Goal: Use online tool/utility: Utilize a website feature to perform a specific function

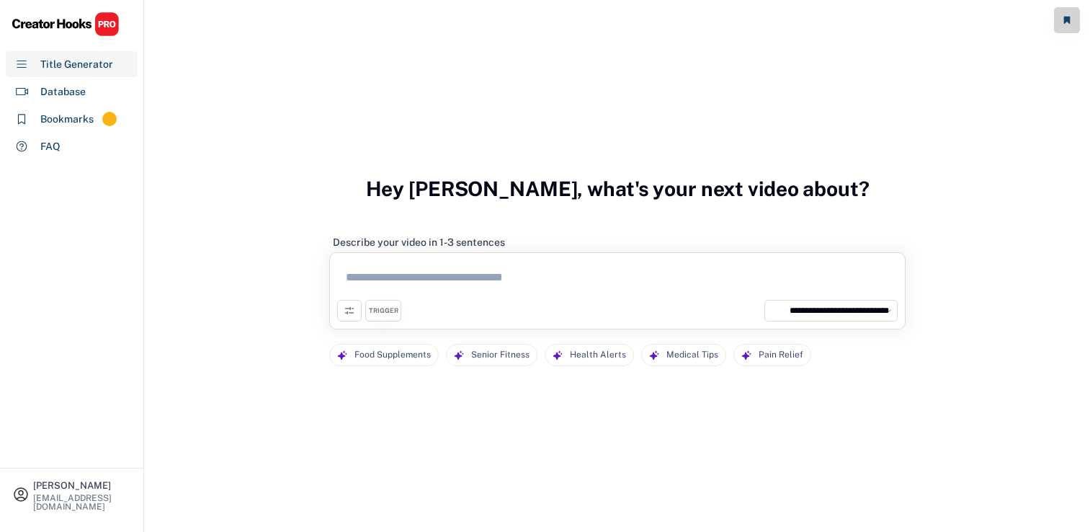
select select "**********"
click at [400, 269] on textarea at bounding box center [617, 280] width 561 height 40
paste textarea "**********"
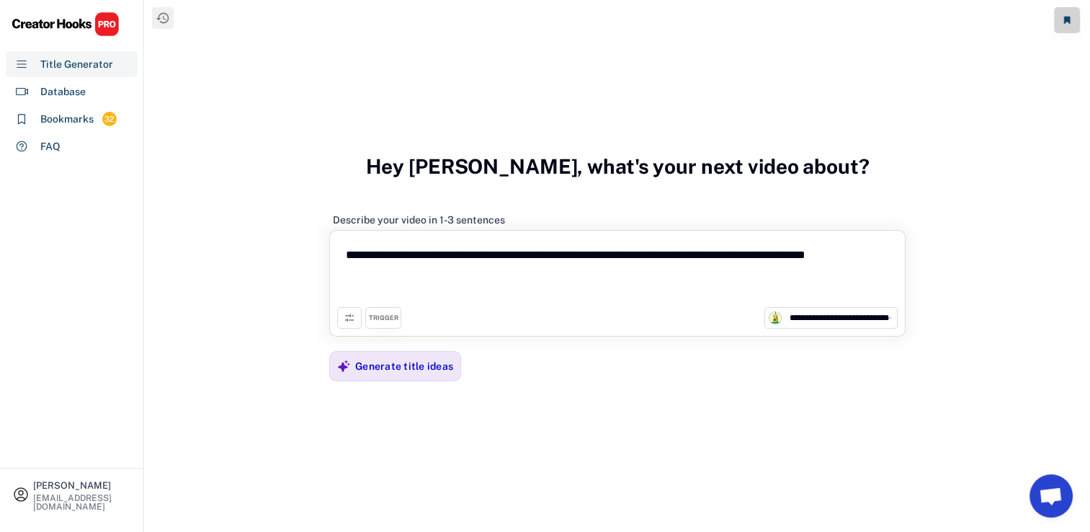
type textarea "**********"
click at [443, 277] on textarea "**********" at bounding box center [617, 272] width 561 height 69
click at [405, 372] on div "Generate title ideas" at bounding box center [404, 366] width 98 height 29
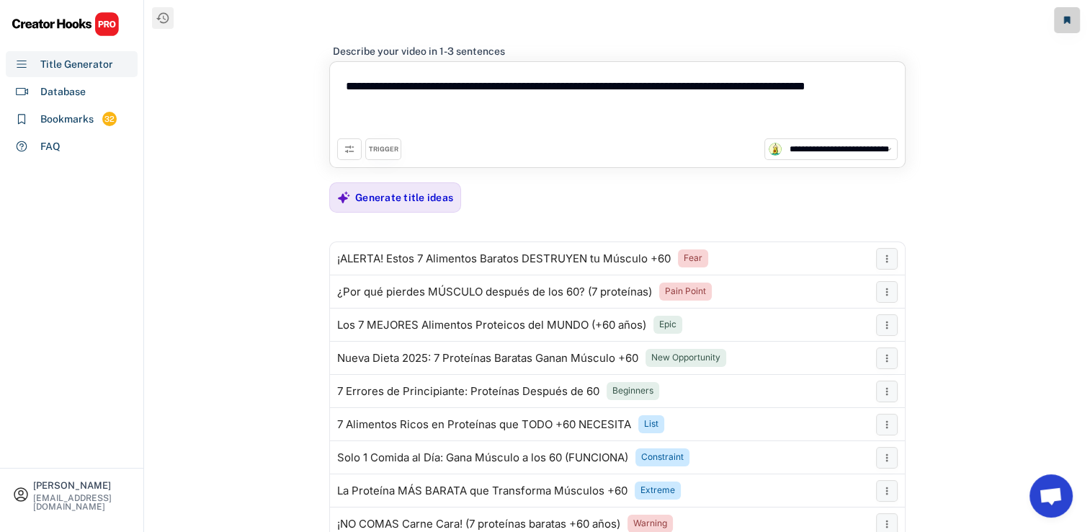
click at [554, 111] on textarea "**********" at bounding box center [617, 103] width 561 height 69
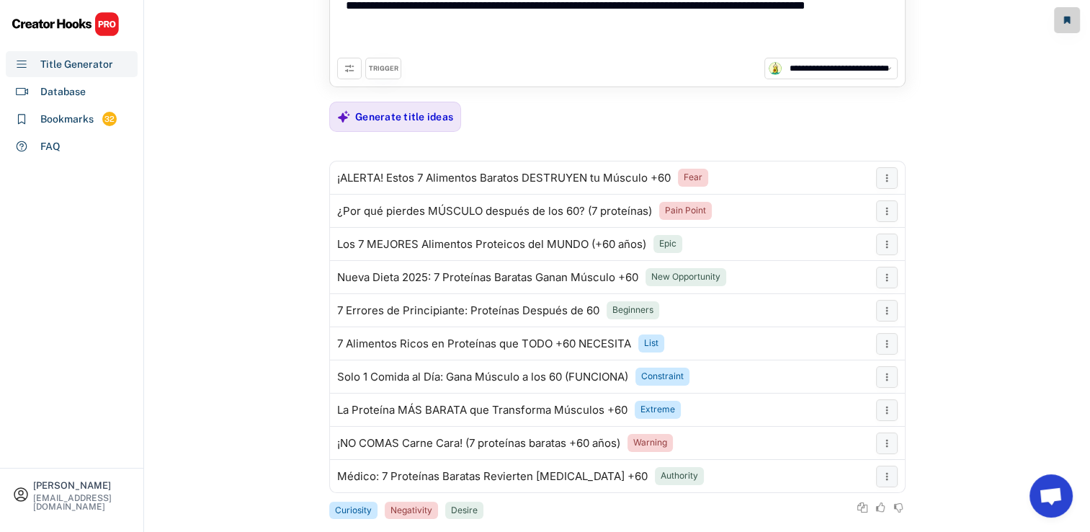
scroll to position [104, 0]
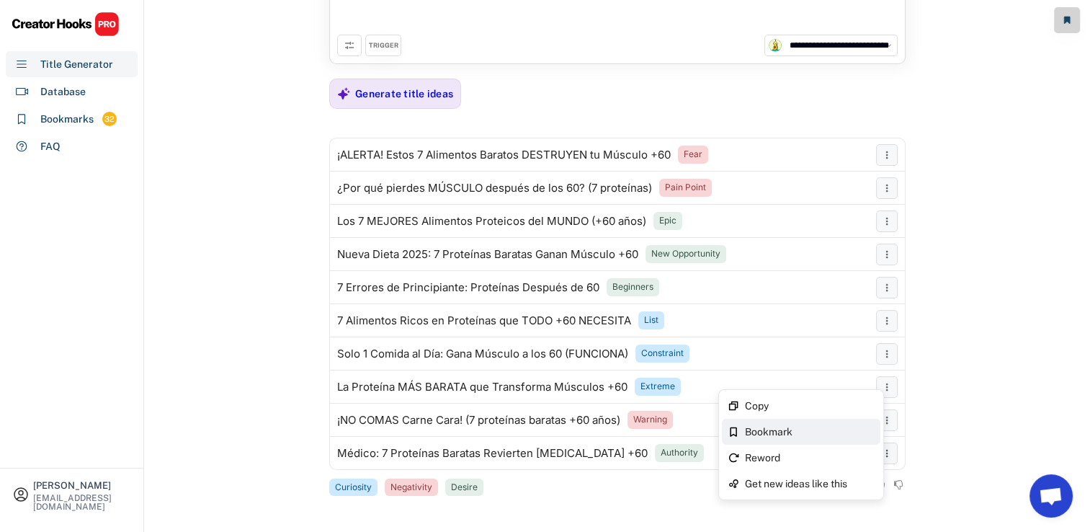
click at [836, 425] on div "Bookmark" at bounding box center [801, 432] width 159 height 26
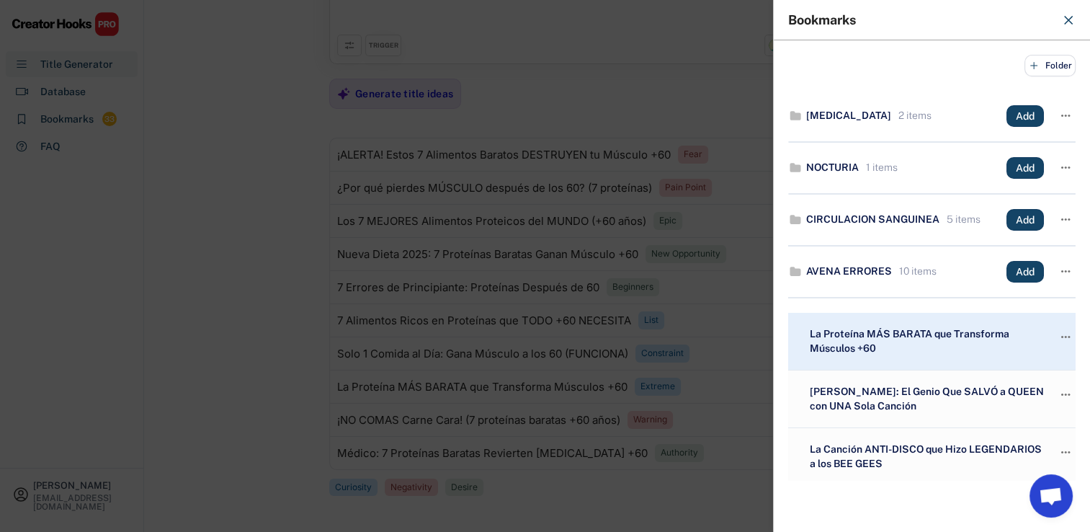
click at [612, 336] on div at bounding box center [545, 266] width 1090 height 532
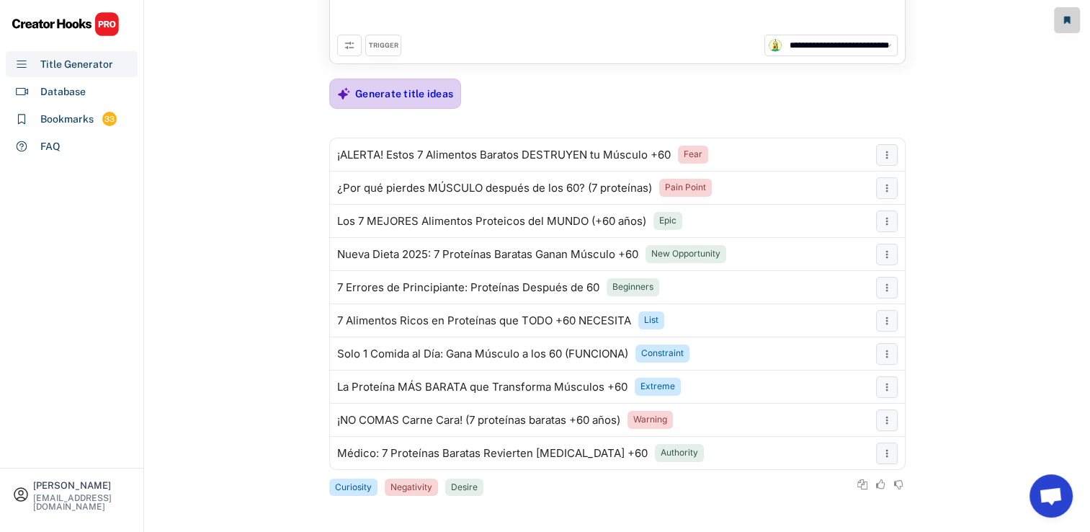
click at [383, 82] on div "Generate title ideas" at bounding box center [404, 93] width 98 height 29
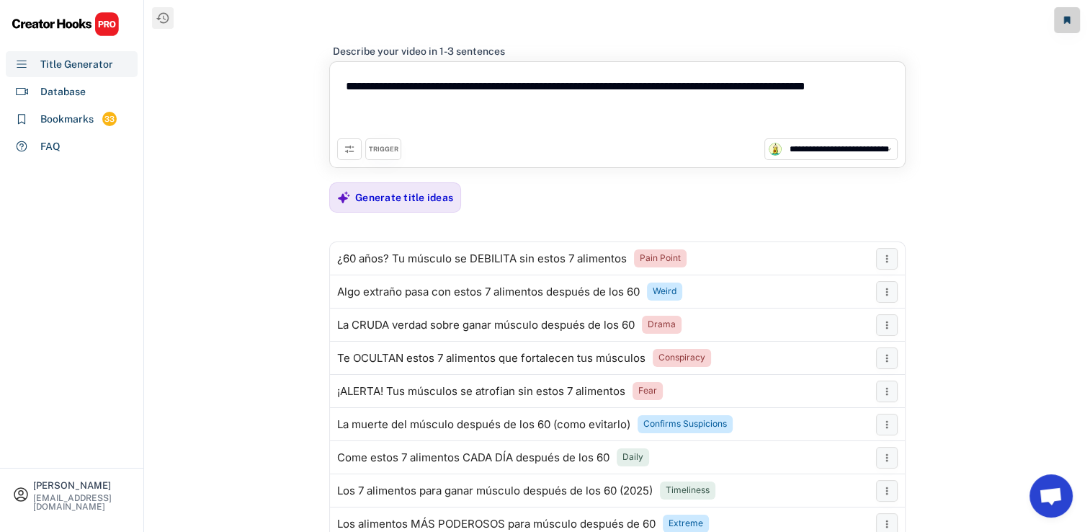
scroll to position [72, 0]
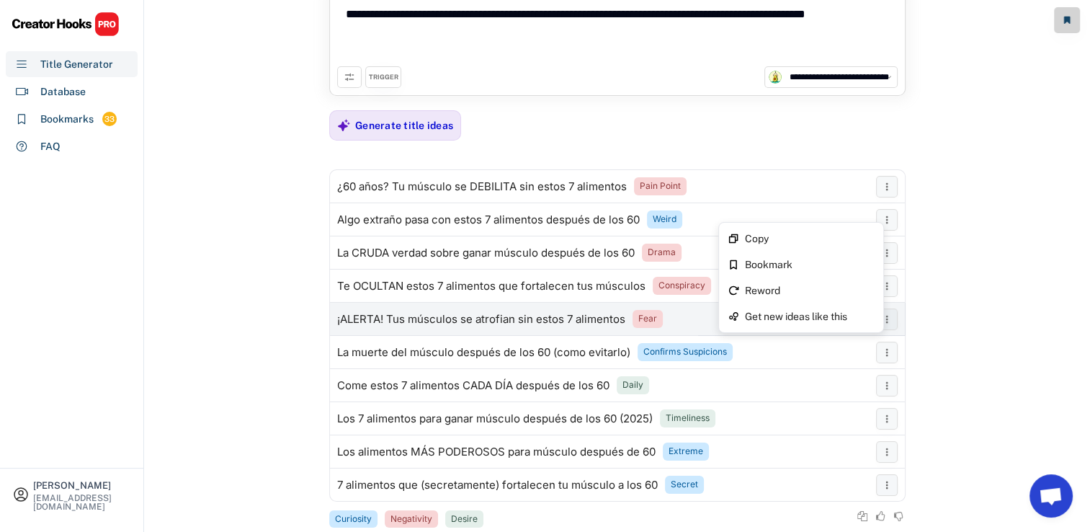
click at [985, 384] on div "**********" at bounding box center [617, 204] width 945 height 553
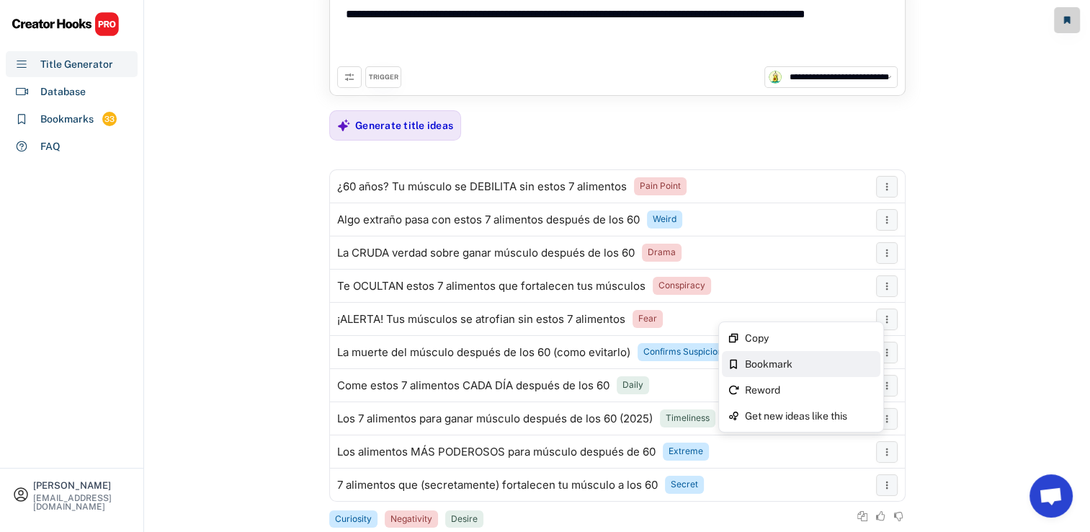
click at [808, 359] on div "Bookmark" at bounding box center [810, 364] width 130 height 10
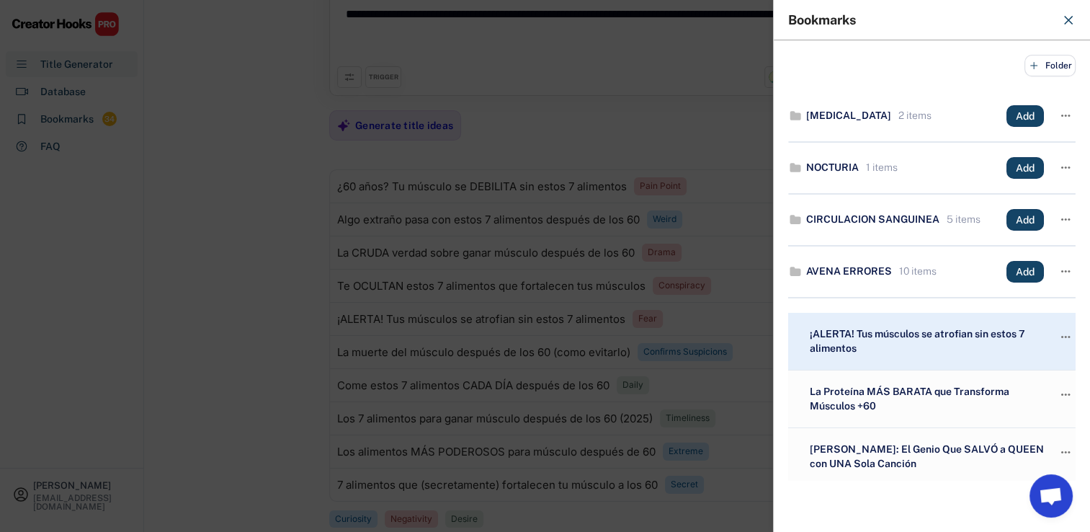
click at [418, 336] on div at bounding box center [545, 266] width 1090 height 532
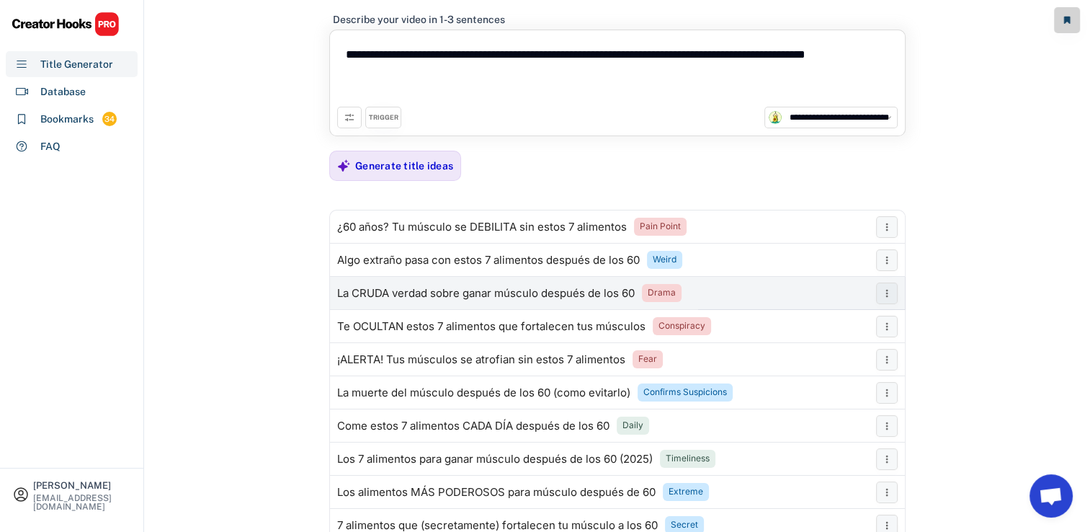
scroll to position [0, 0]
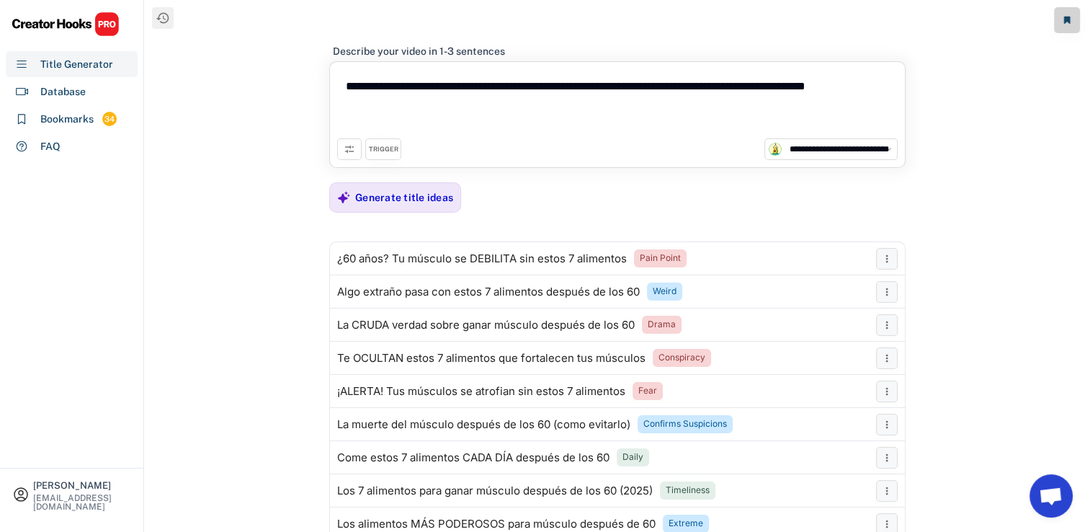
click at [389, 150] on div "TRIGGER" at bounding box center [384, 149] width 30 height 9
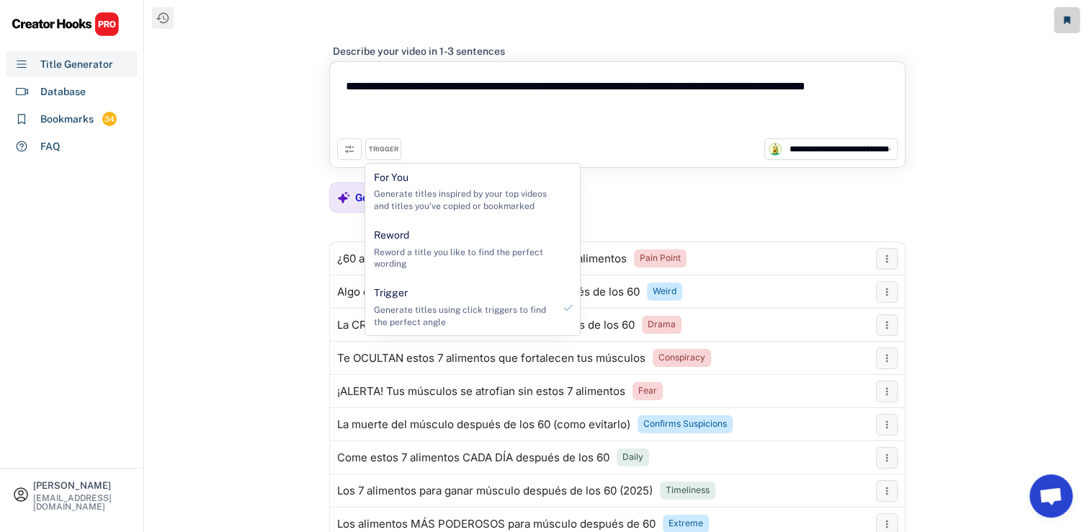
click at [344, 147] on icon at bounding box center [350, 149] width 12 height 12
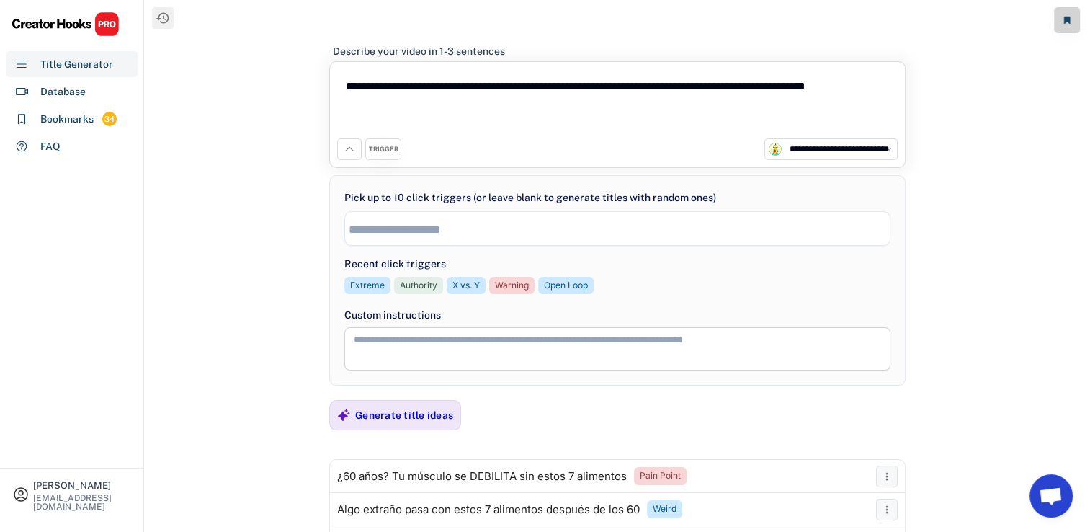
click at [393, 334] on textarea at bounding box center [617, 348] width 546 height 43
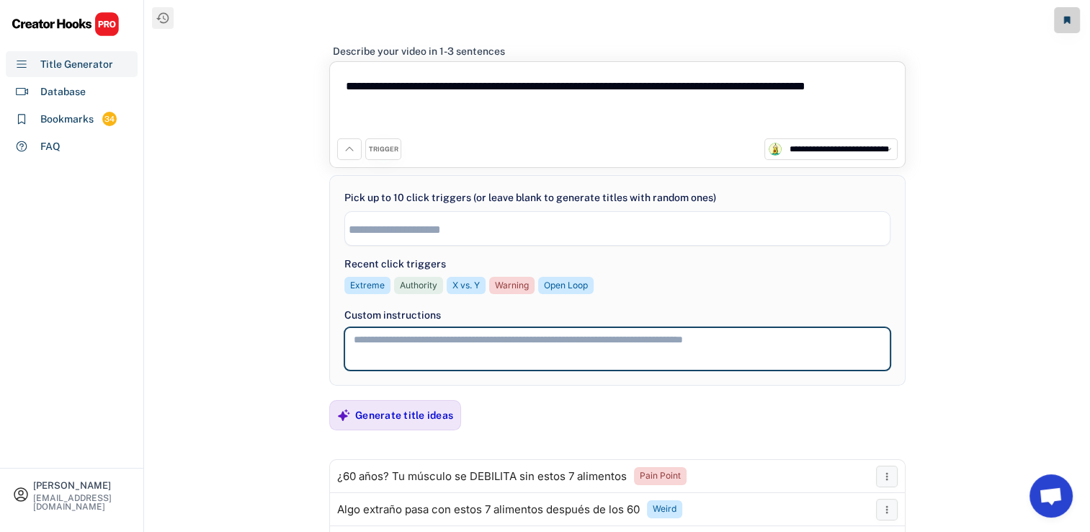
click at [393, 334] on textarea at bounding box center [617, 348] width 546 height 43
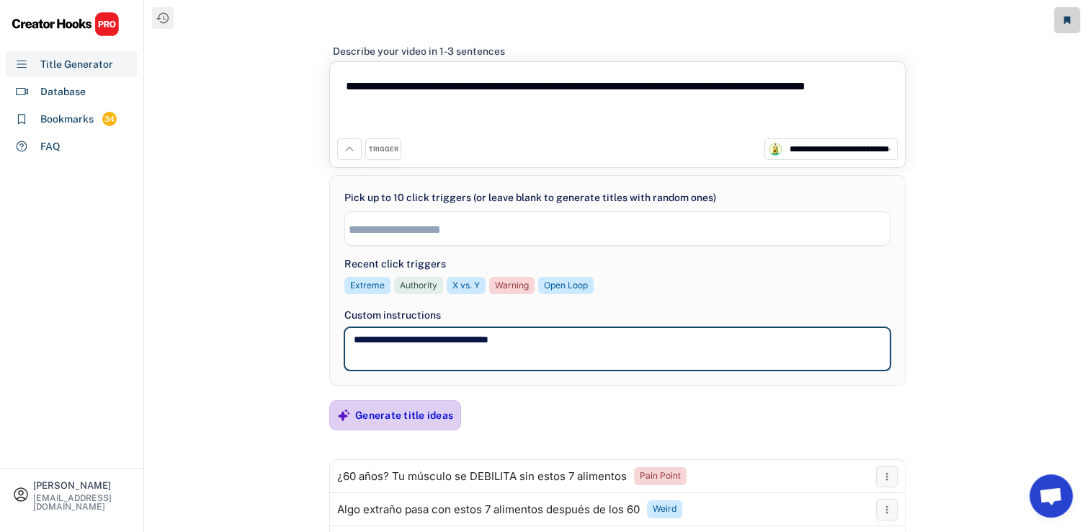
click at [409, 420] on div "Generate title ideas" at bounding box center [404, 415] width 98 height 13
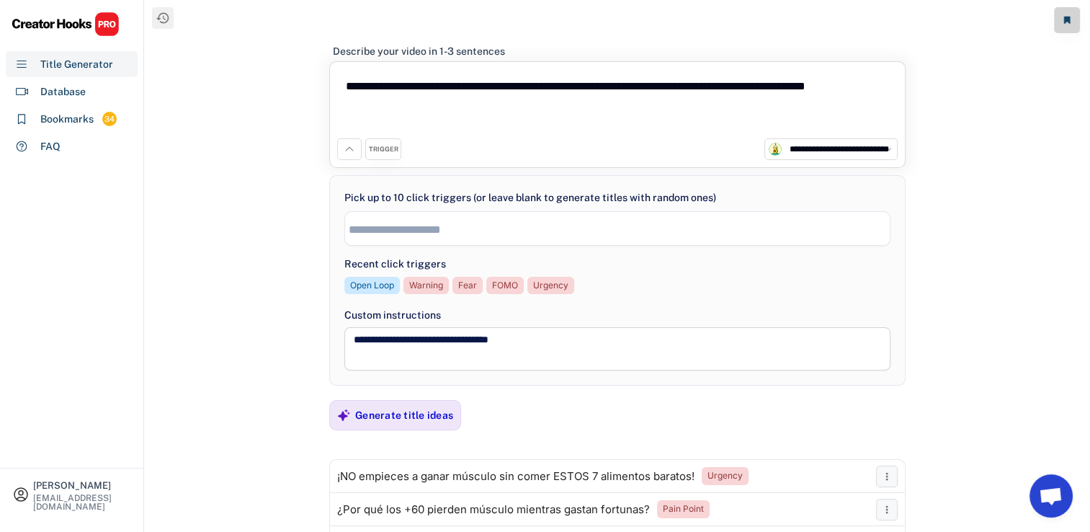
click at [372, 153] on div "TRIGGER" at bounding box center [384, 149] width 30 height 9
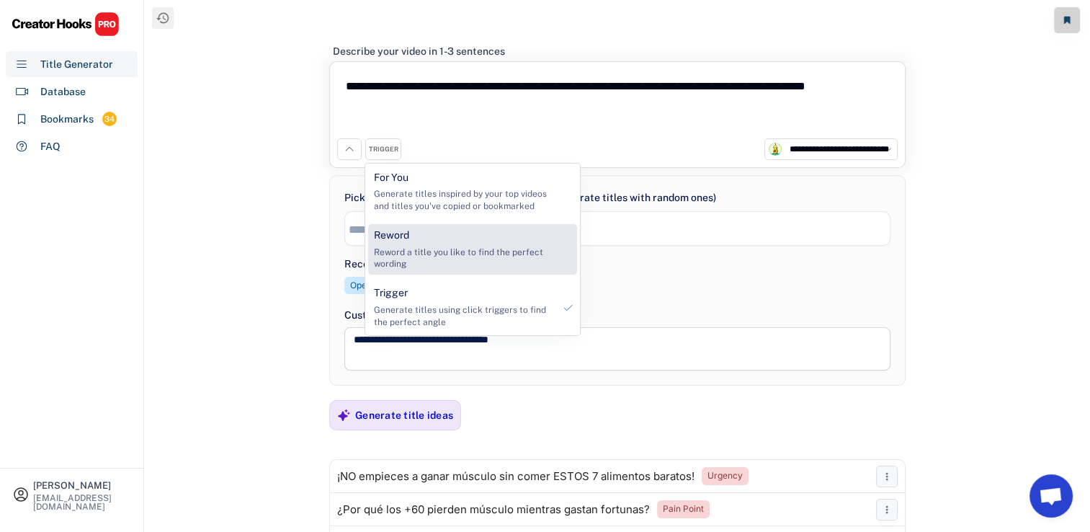
click at [423, 241] on div "Reword Reword a title you like to find the perfect wording" at bounding box center [463, 249] width 191 height 50
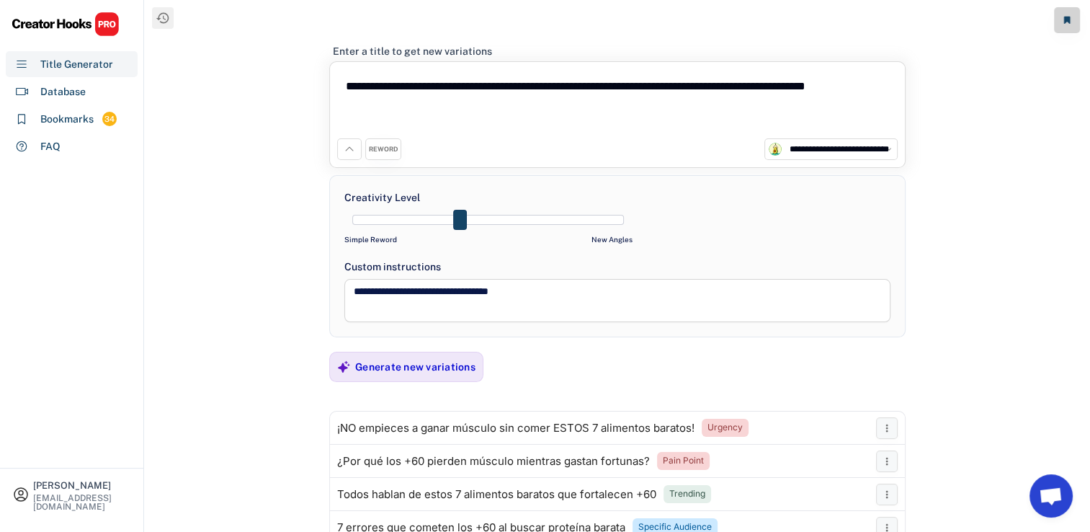
drag, startPoint x: 506, startPoint y: 220, endPoint x: 464, endPoint y: 223, distance: 42.6
click at [464, 223] on div at bounding box center [488, 220] width 272 height 10
click at [433, 367] on div "Generate new variations" at bounding box center [415, 366] width 120 height 13
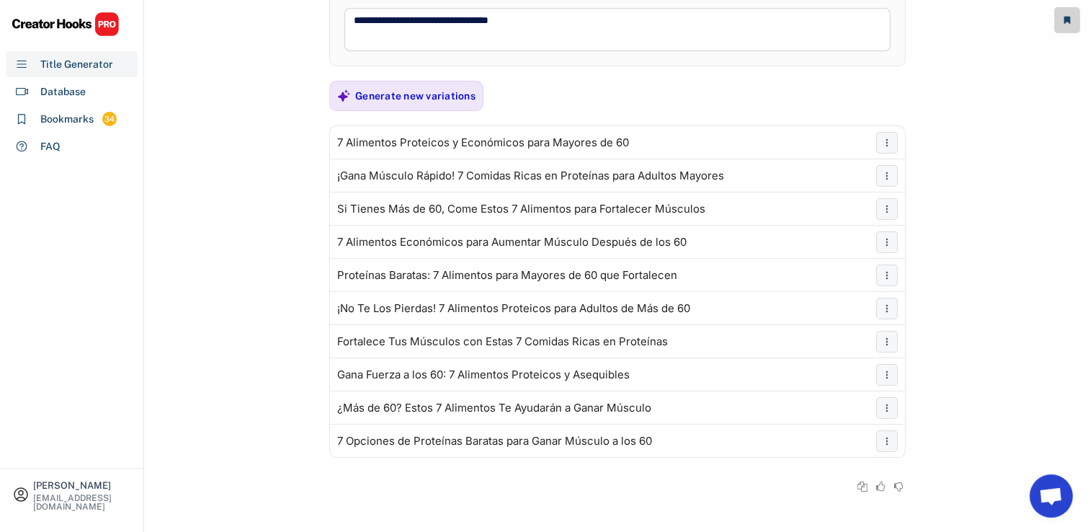
scroll to position [259, 0]
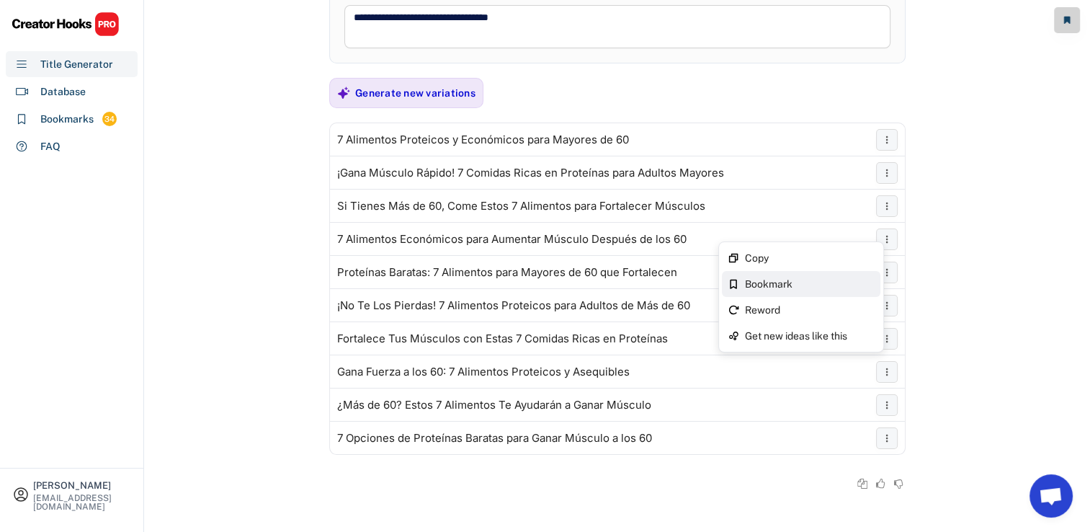
click at [809, 274] on div "Bookmark" at bounding box center [801, 284] width 159 height 26
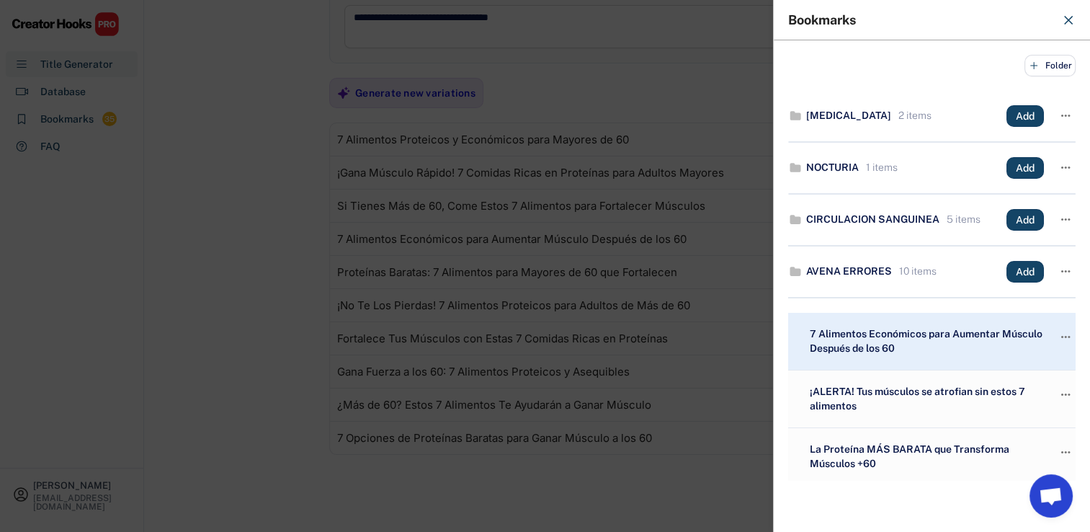
click at [551, 277] on div at bounding box center [545, 266] width 1090 height 532
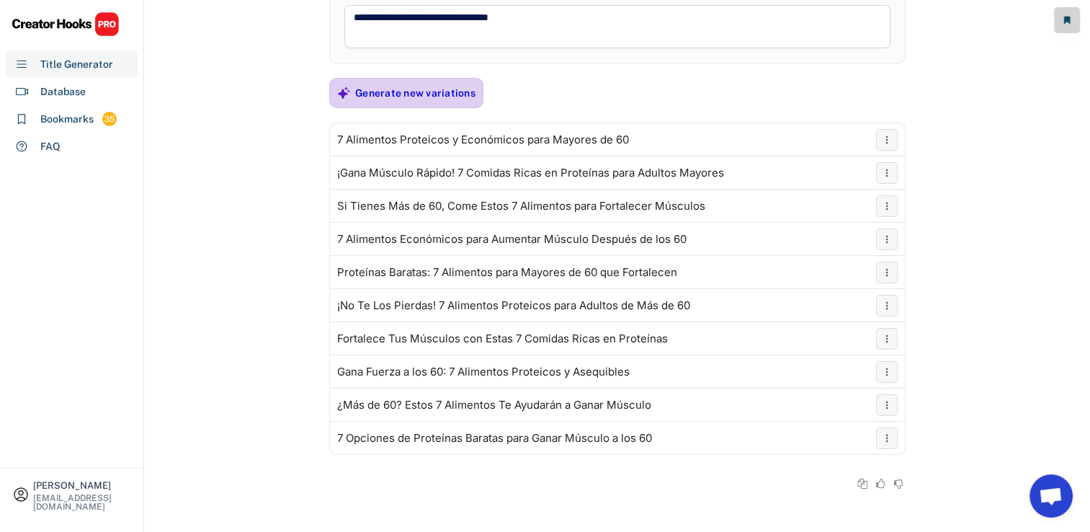
click at [461, 90] on div "Generate new variations" at bounding box center [415, 92] width 120 height 13
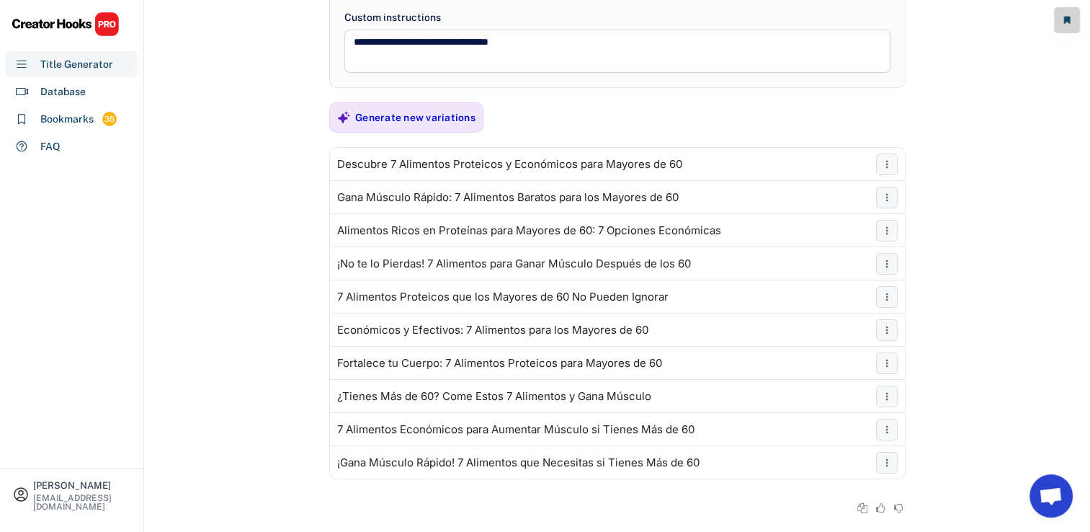
scroll to position [236, 0]
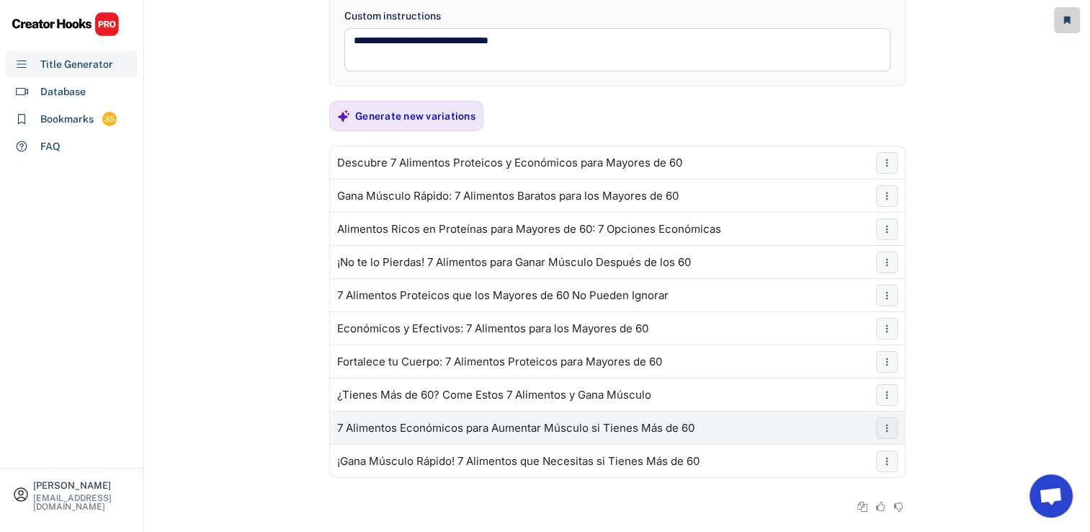
click at [531, 431] on div "7 Alimentos Económicos para Aumentar Músculo si Tienes Más de 60" at bounding box center [515, 428] width 357 height 12
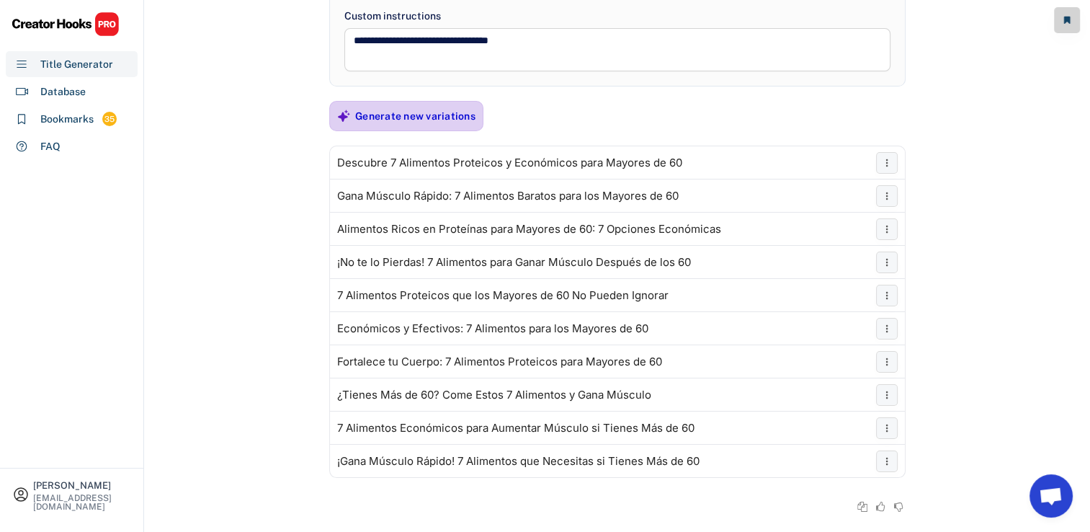
click at [424, 110] on div "Generate new variations" at bounding box center [415, 116] width 120 height 13
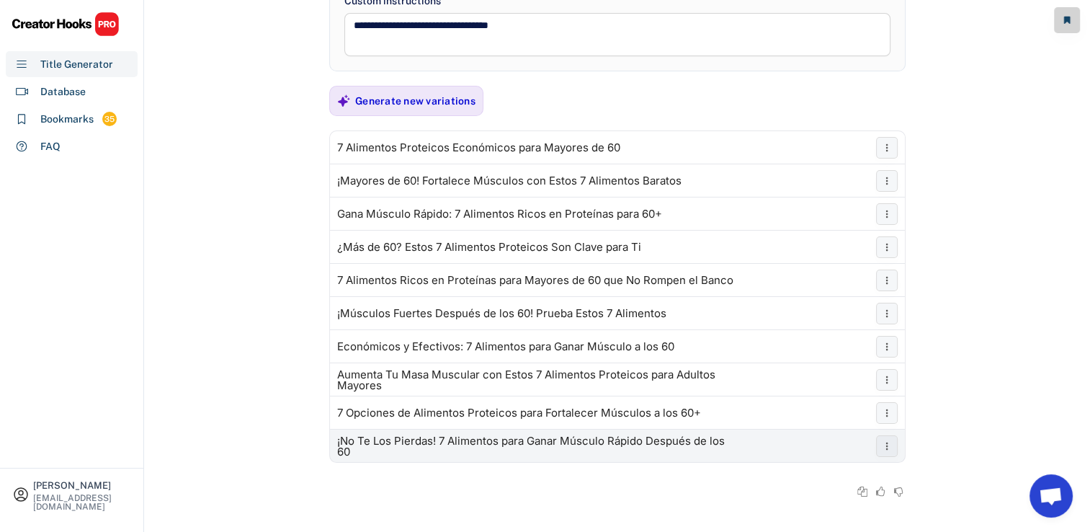
scroll to position [259, 0]
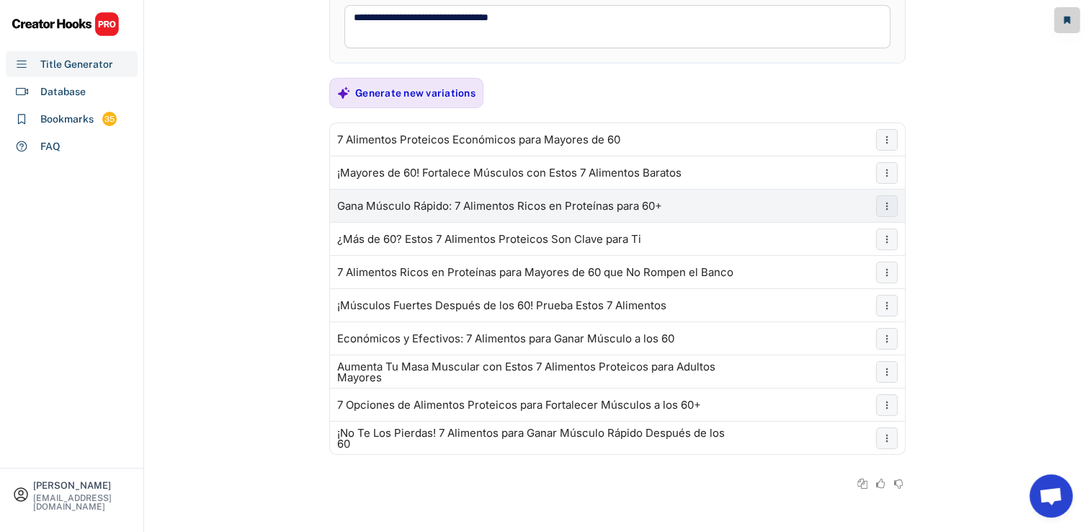
click at [293, 246] on div "**********" at bounding box center [617, 17] width 945 height 553
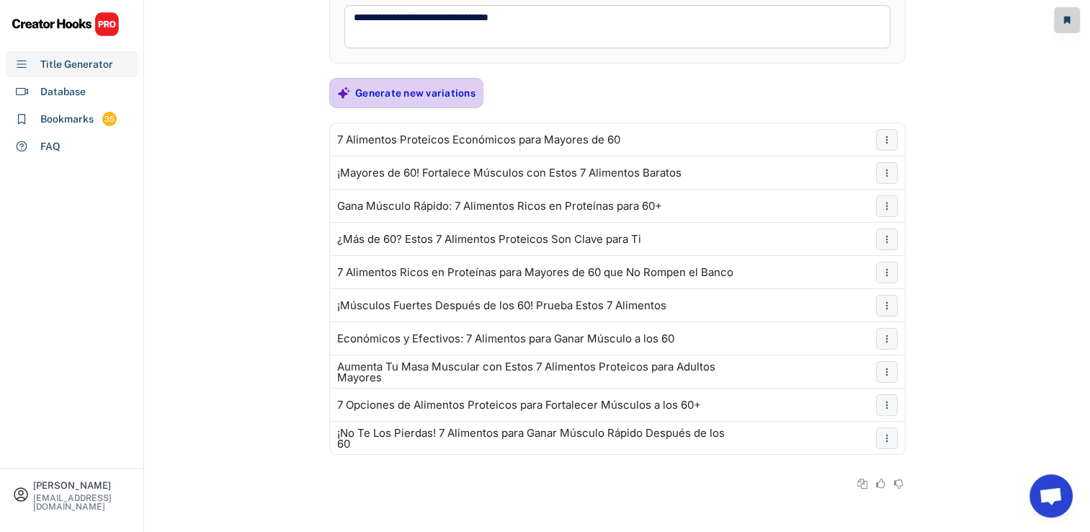
click at [390, 88] on div "Generate new variations" at bounding box center [415, 92] width 120 height 13
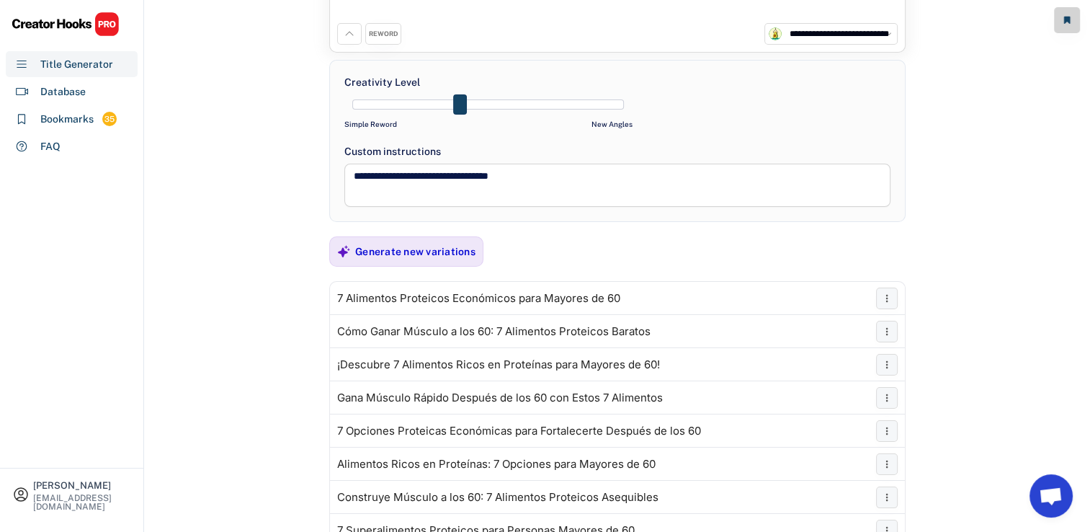
scroll to position [216, 0]
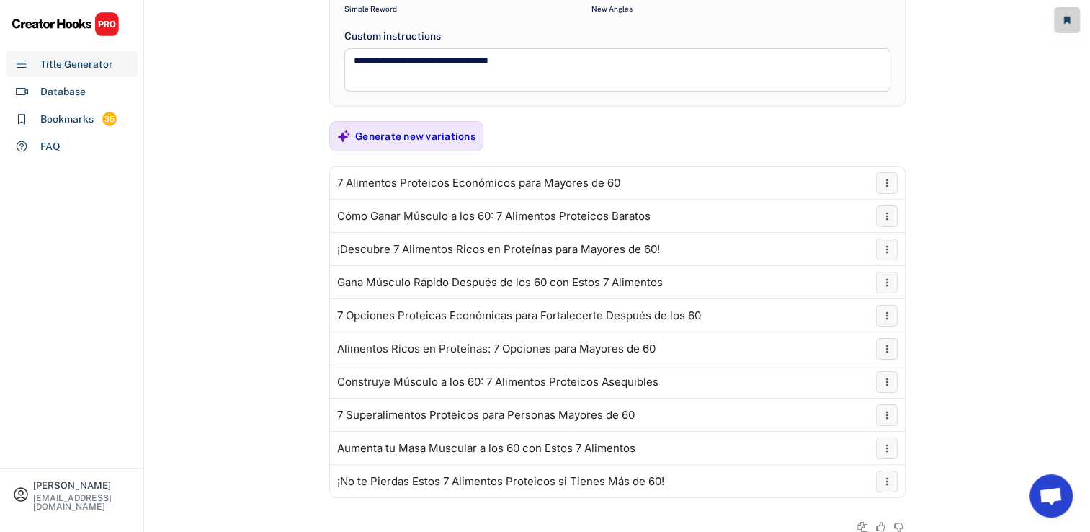
click at [570, 57] on textarea "**********" at bounding box center [617, 69] width 546 height 43
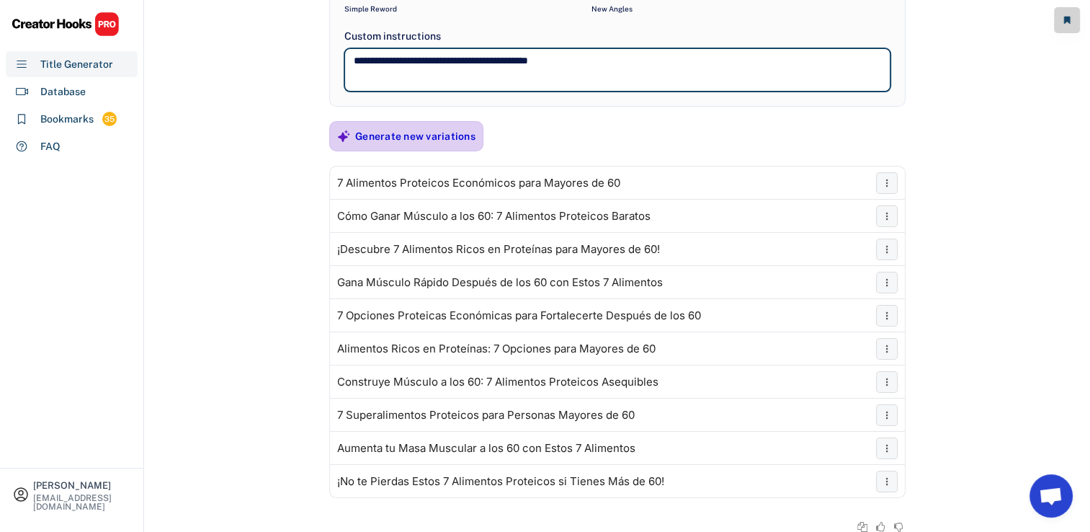
type textarea "**********"
click at [447, 125] on div "Generate new variations" at bounding box center [415, 136] width 120 height 29
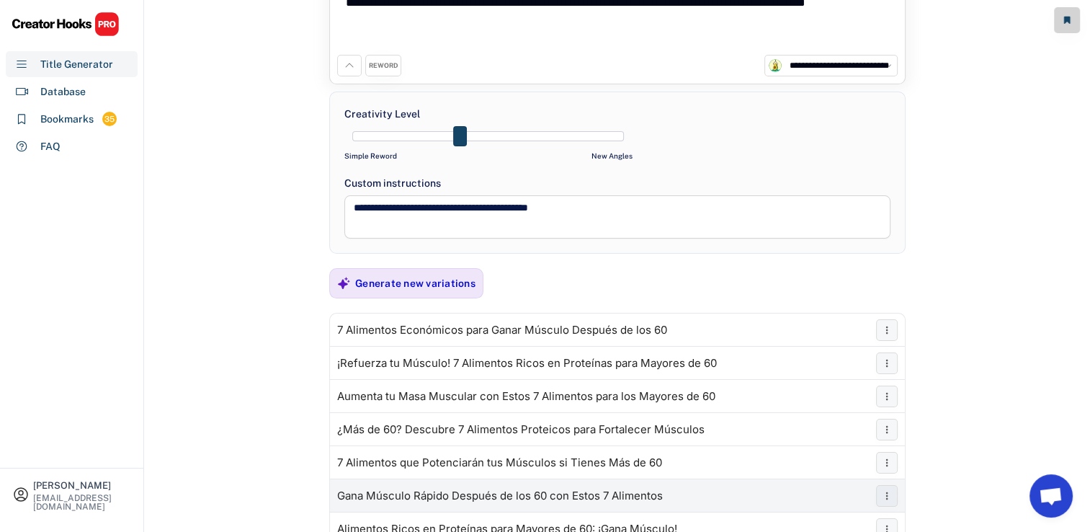
scroll to position [20, 0]
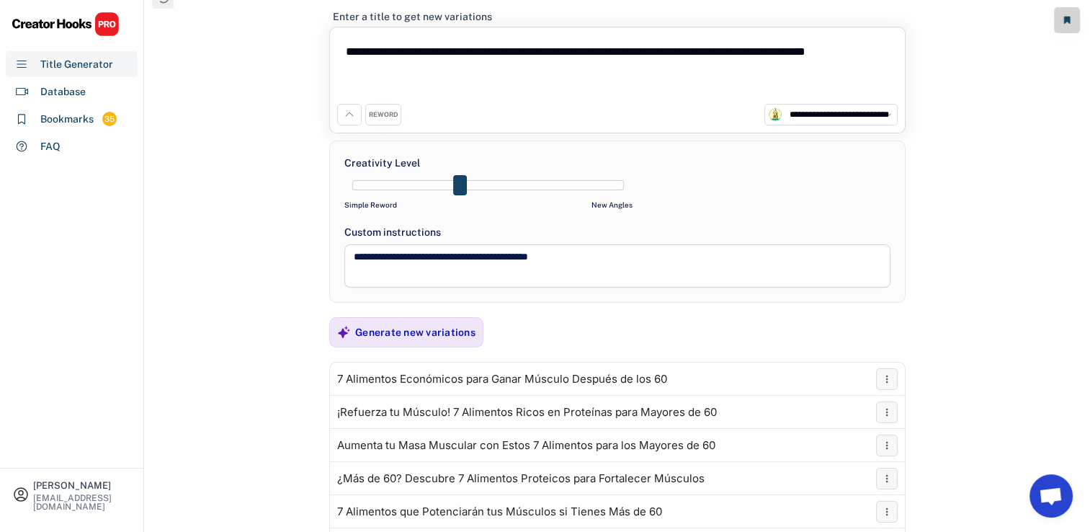
click at [389, 117] on div "REWORD" at bounding box center [383, 114] width 29 height 9
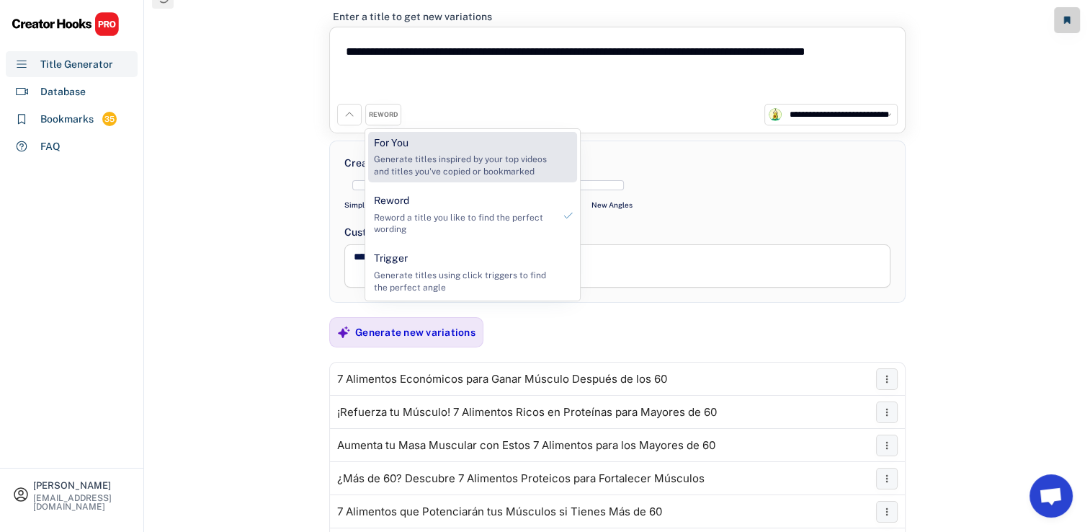
click at [406, 146] on div "For You" at bounding box center [391, 143] width 35 height 14
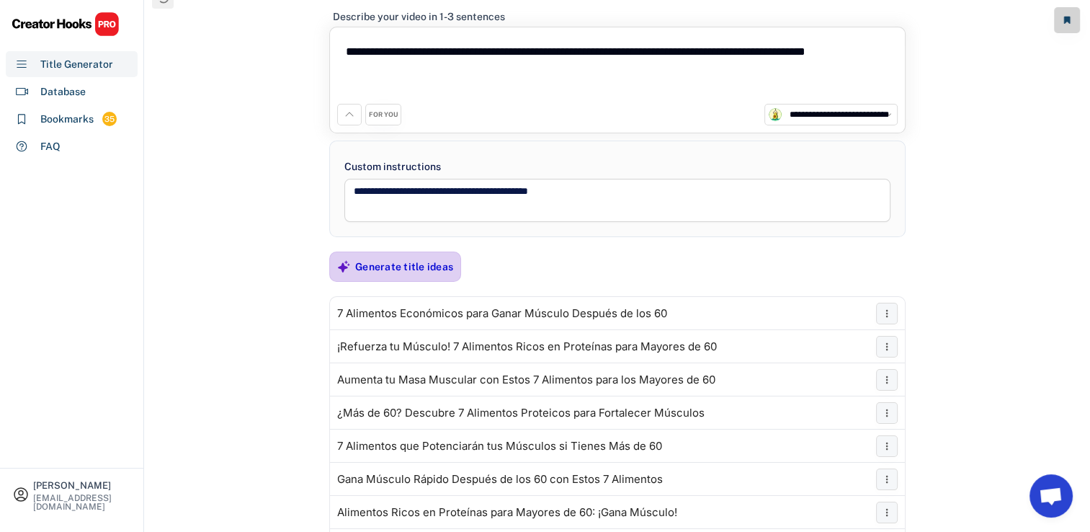
click at [416, 274] on div "Generate title ideas" at bounding box center [404, 266] width 98 height 29
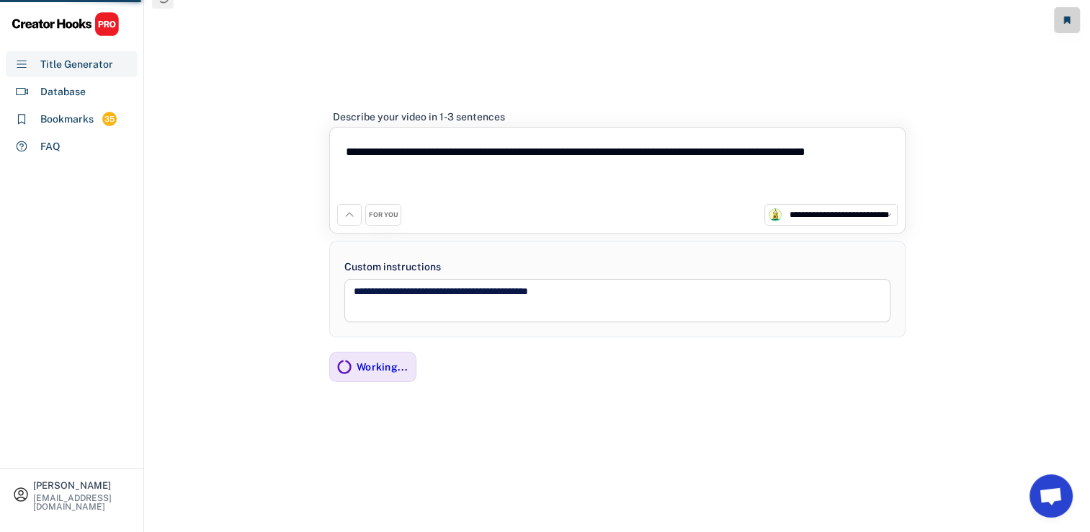
click at [608, 481] on div "**********" at bounding box center [617, 256] width 945 height 553
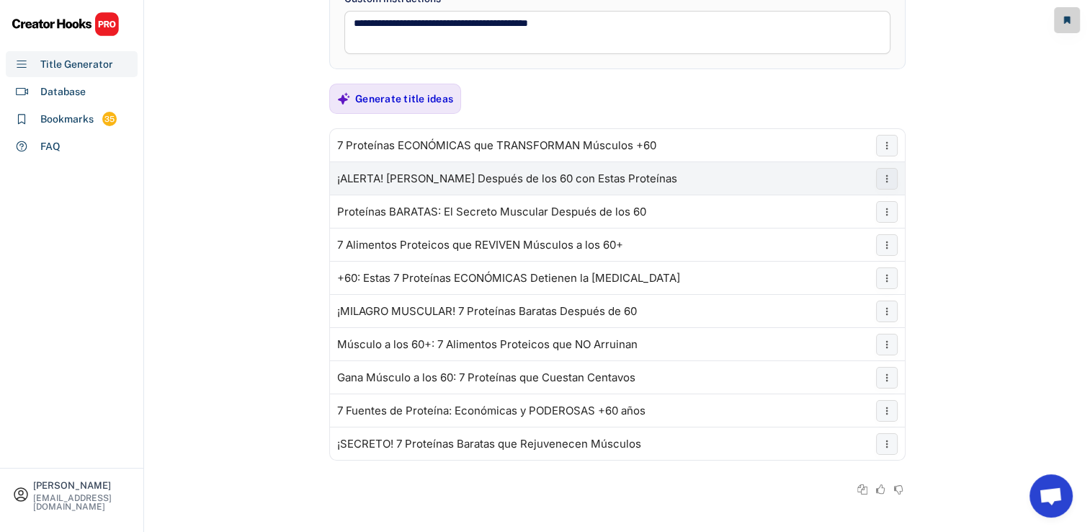
scroll to position [195, 0]
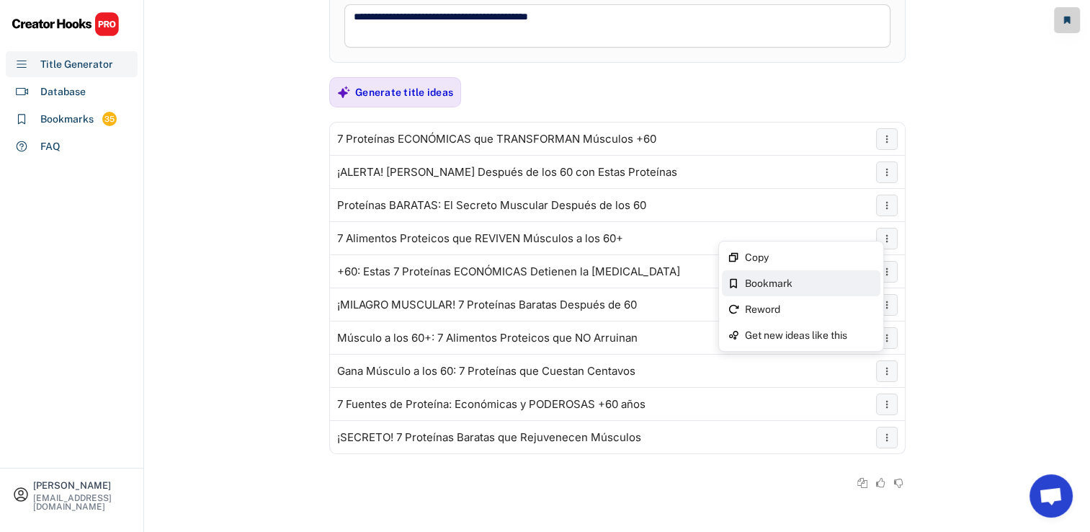
click at [793, 291] on div "Bookmark" at bounding box center [801, 283] width 159 height 26
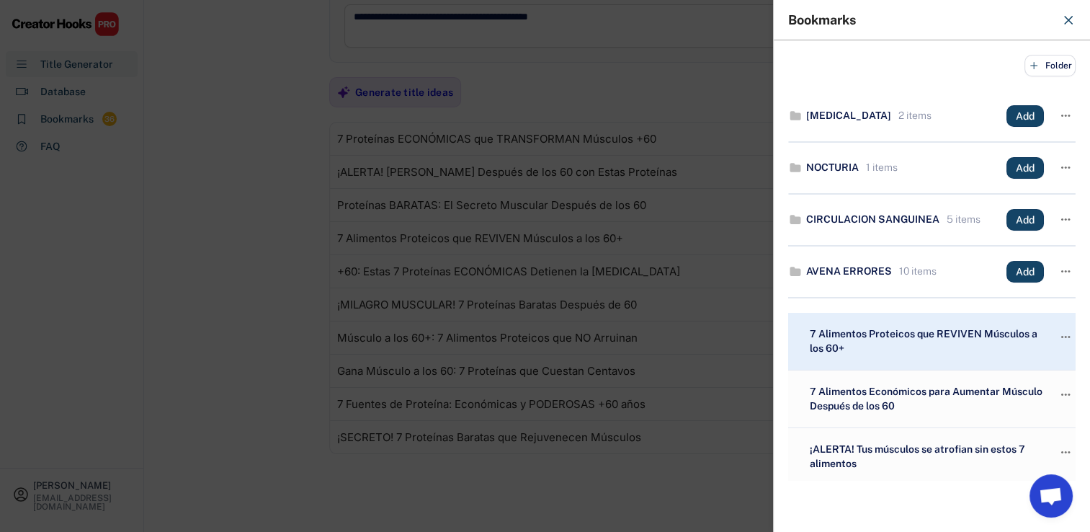
click at [593, 284] on div at bounding box center [545, 266] width 1090 height 532
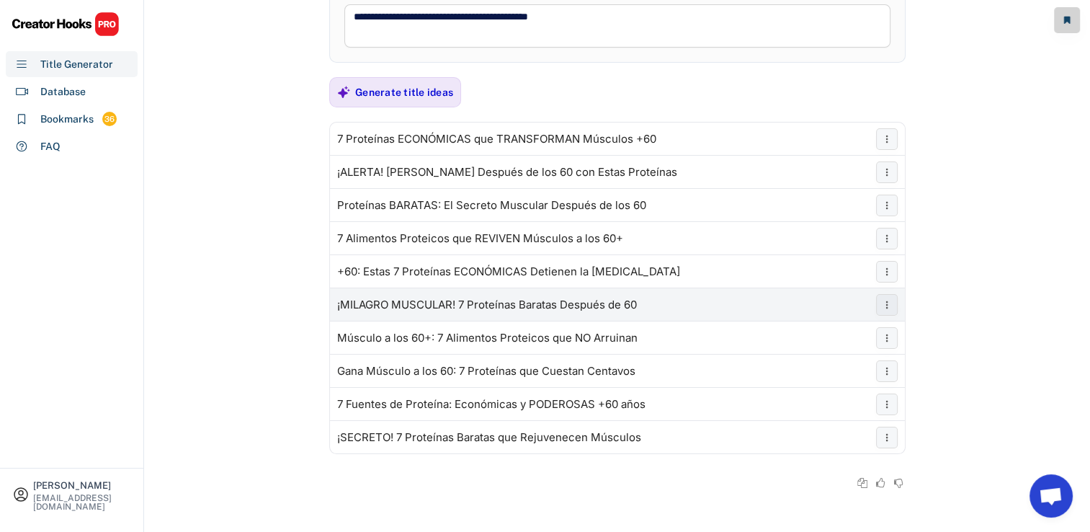
click at [591, 304] on div "¡MILAGRO MUSCULAR! 7 Proteínas Baratas Después de 60" at bounding box center [487, 305] width 300 height 12
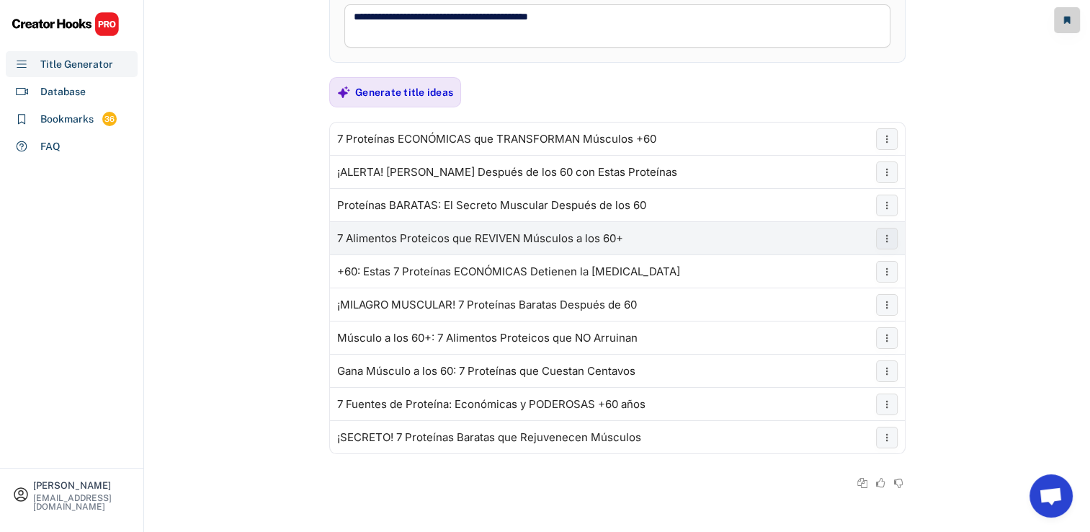
click at [409, 239] on div "7 Alimentos Proteicos que REVIVEN Músculos a los 60+" at bounding box center [480, 239] width 286 height 12
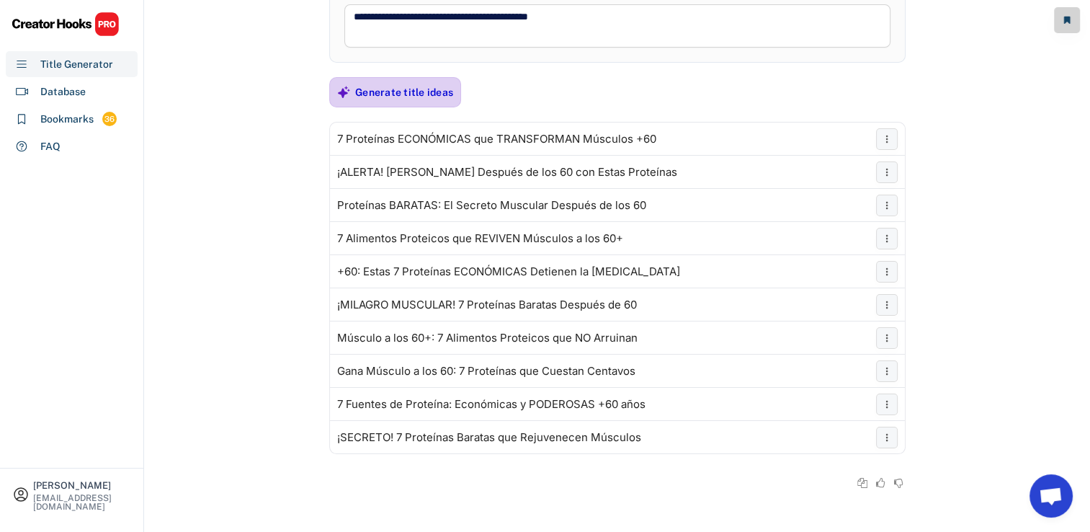
click at [416, 95] on div "Generate title ideas" at bounding box center [404, 92] width 98 height 13
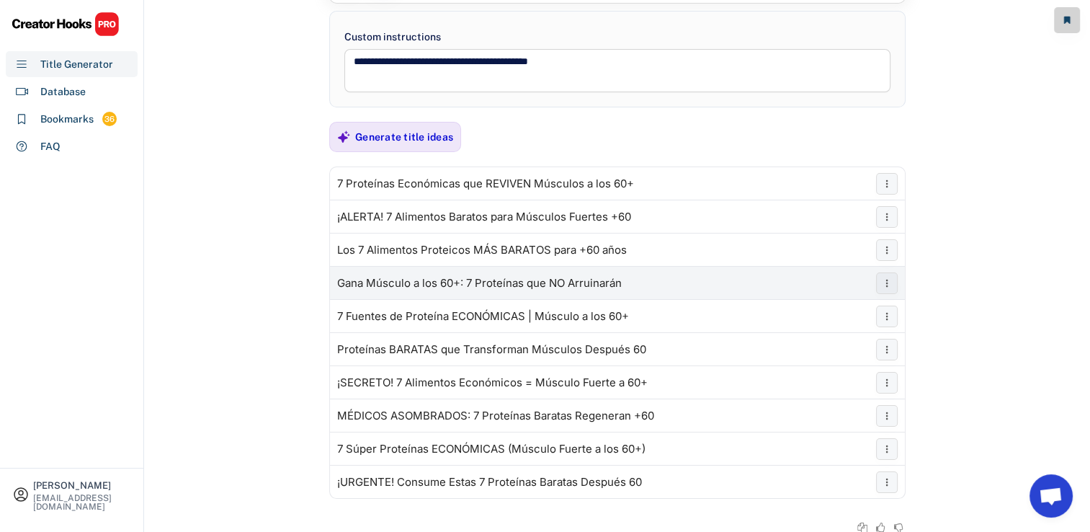
scroll to position [164, 0]
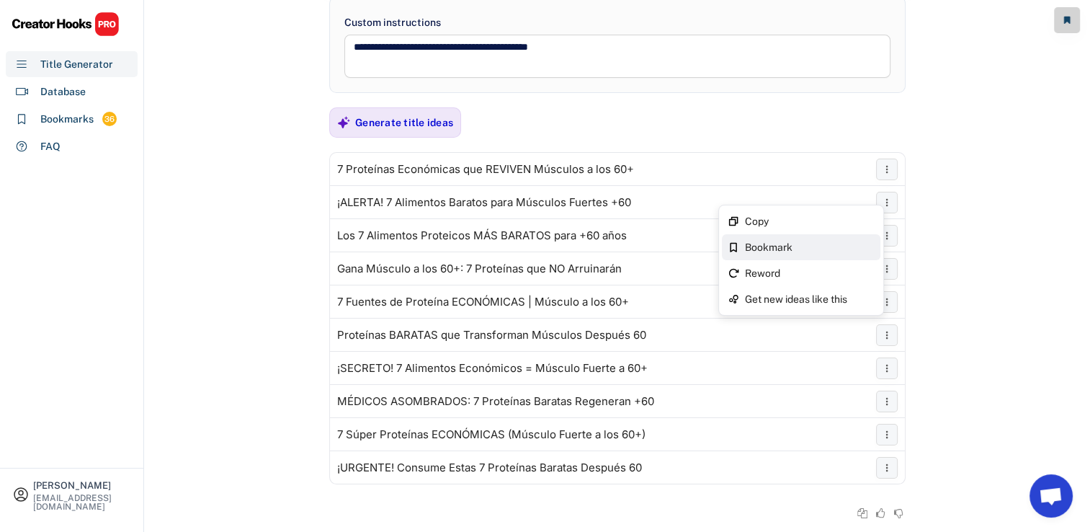
click at [825, 238] on div "Bookmark" at bounding box center [801, 247] width 159 height 26
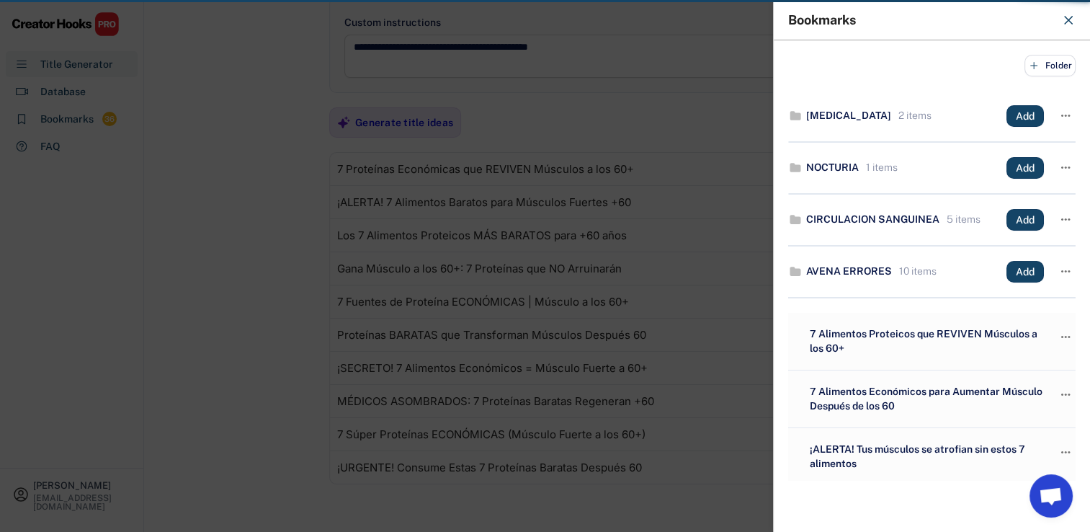
click at [599, 191] on div at bounding box center [545, 266] width 1090 height 532
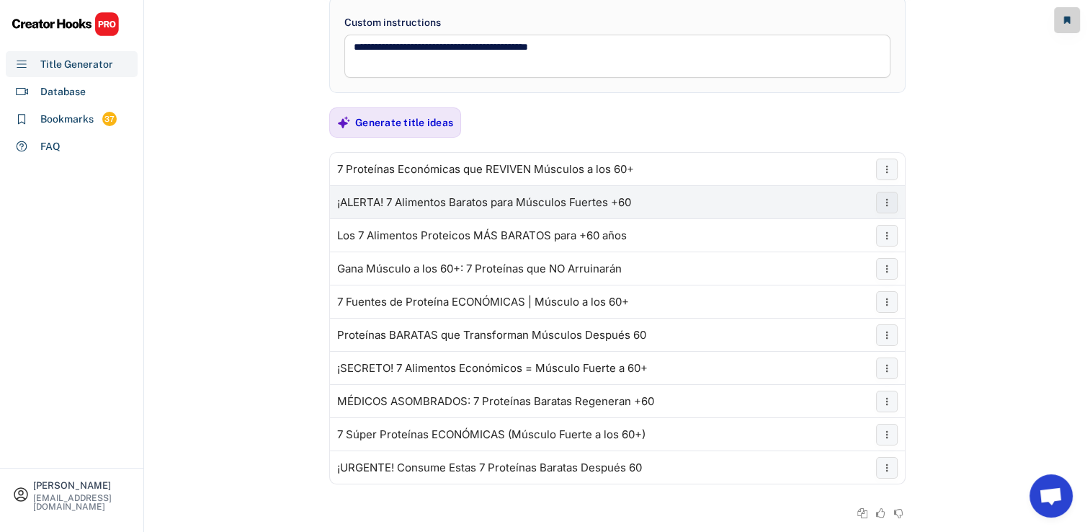
click at [599, 191] on div "¡ALERTA! 7 Alimentos Baratos para Músculos Fuertes +60" at bounding box center [617, 202] width 575 height 29
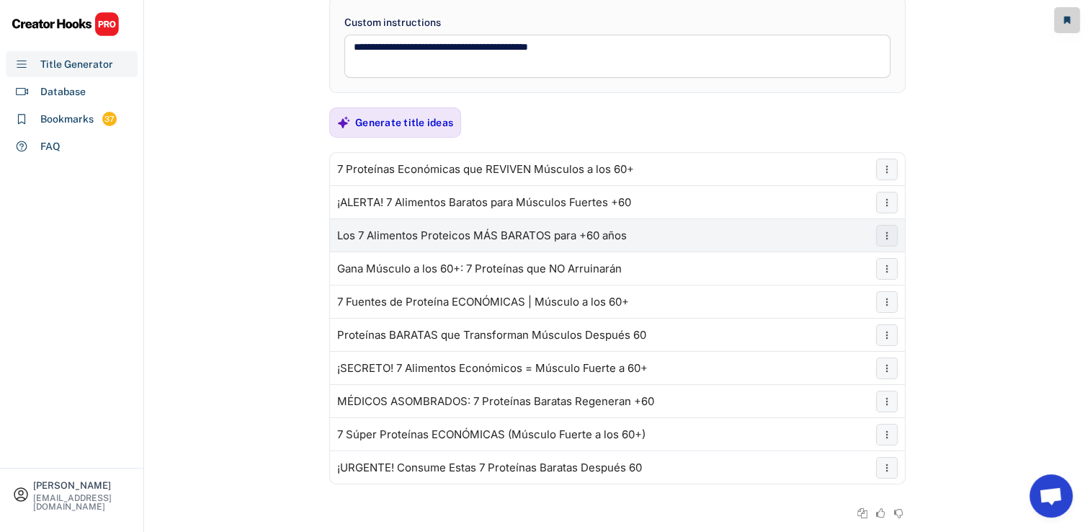
click at [638, 237] on div "Los 7 Alimentos Proteicos MÁS BARATOS para +60 años" at bounding box center [617, 235] width 575 height 29
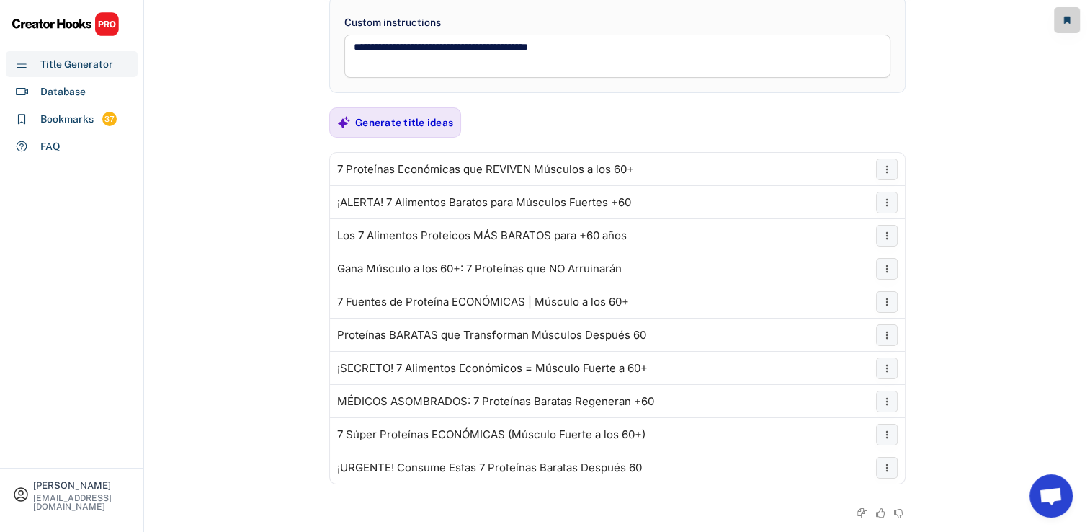
click at [431, 138] on div "**********" at bounding box center [617, 188] width 576 height 677
click at [438, 116] on div "Generate title ideas" at bounding box center [404, 122] width 98 height 13
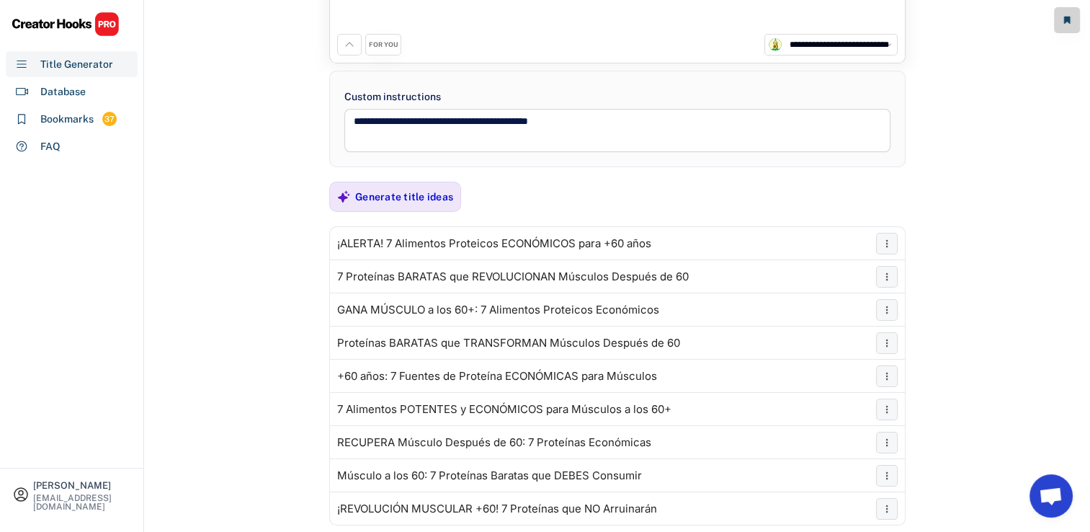
scroll to position [161, 0]
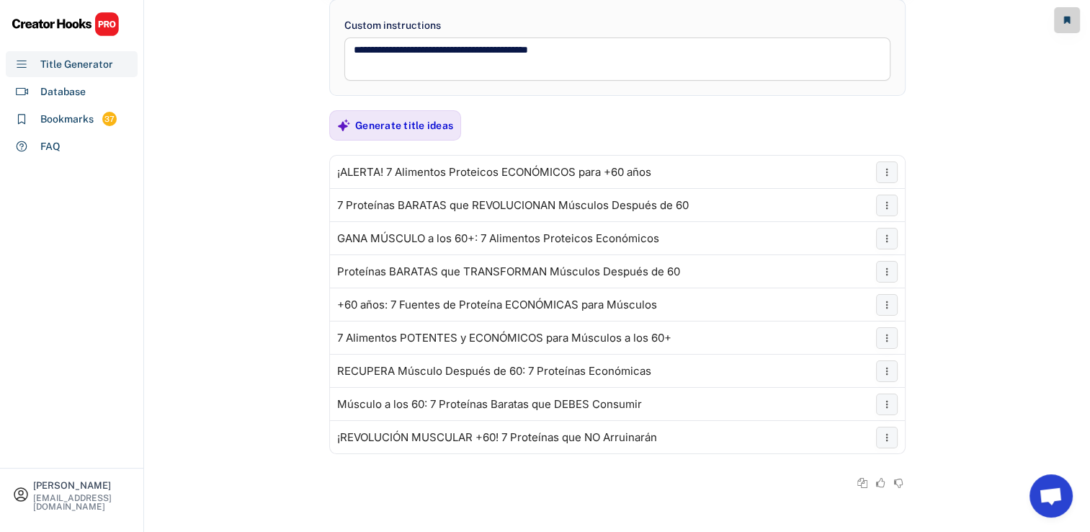
click at [1079, 7] on div at bounding box center [1072, 16] width 36 height 33
click at [1079, 17] on button at bounding box center [1067, 20] width 26 height 26
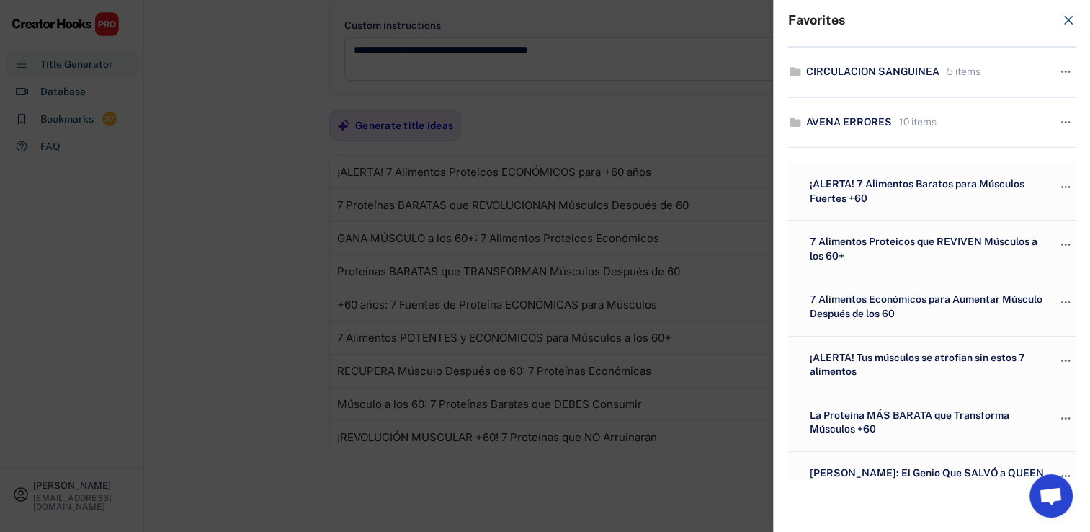
scroll to position [216, 0]
